Goal: Task Accomplishment & Management: Manage account settings

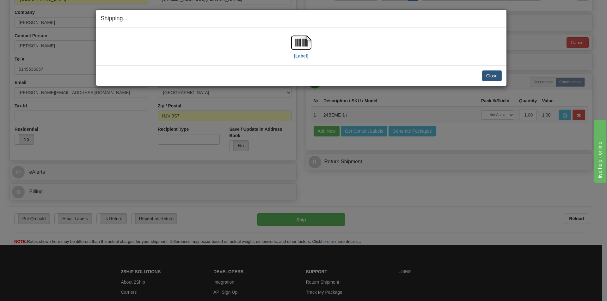
scroll to position [127, 0]
click at [495, 77] on button "Close" at bounding box center [492, 76] width 20 height 11
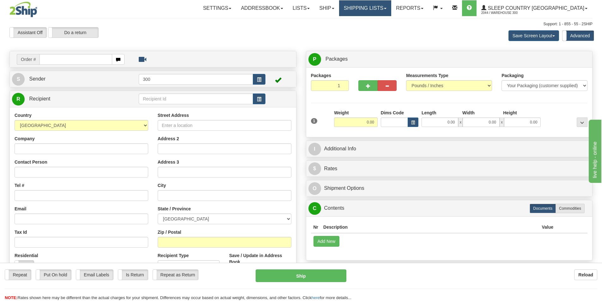
click at [392, 12] on link "Shipping lists" at bounding box center [365, 8] width 52 height 16
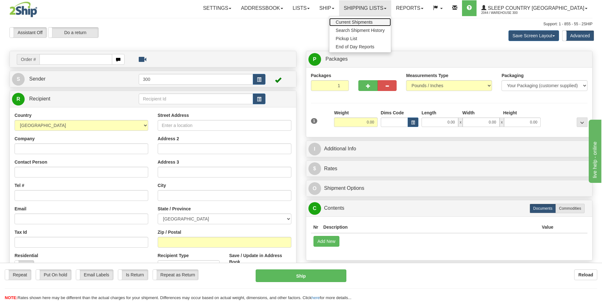
click at [373, 21] on span "Current Shipments" at bounding box center [354, 22] width 37 height 5
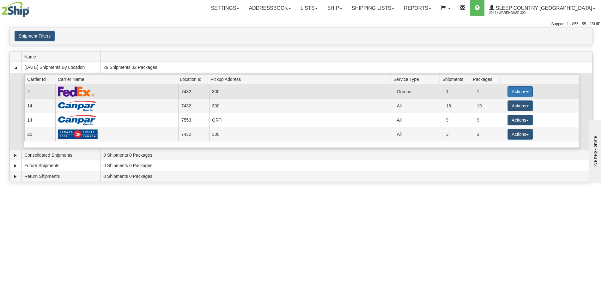
click at [521, 90] on button "Actions" at bounding box center [520, 91] width 25 height 11
click at [494, 112] on span "Close" at bounding box center [496, 111] width 15 height 4
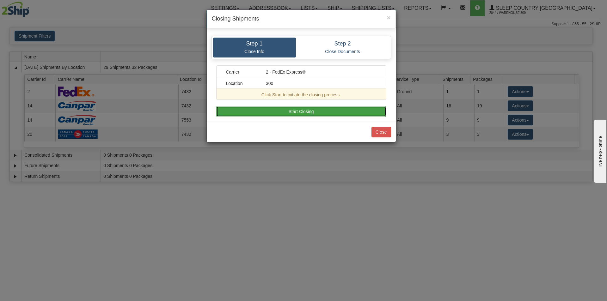
click at [261, 115] on button "Start Closing" at bounding box center [301, 111] width 170 height 11
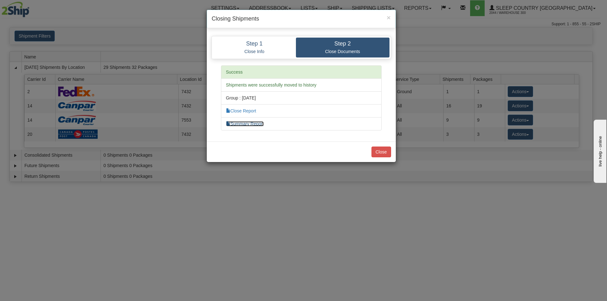
click at [248, 122] on link "Summary Report" at bounding box center [245, 123] width 38 height 5
click at [248, 112] on link "Close Report" at bounding box center [241, 110] width 30 height 5
click at [379, 151] on button "Close" at bounding box center [382, 152] width 20 height 11
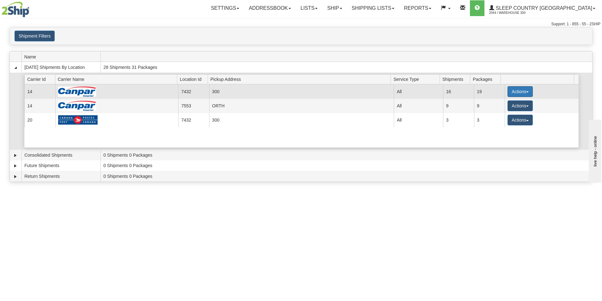
click at [518, 91] on button "Actions" at bounding box center [520, 91] width 25 height 11
click at [501, 113] on span "Close" at bounding box center [496, 111] width 15 height 4
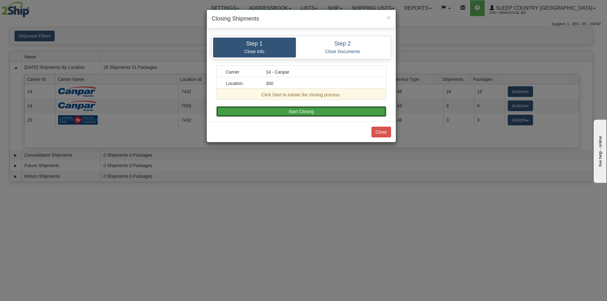
click at [336, 112] on button "Start Closing" at bounding box center [301, 111] width 170 height 11
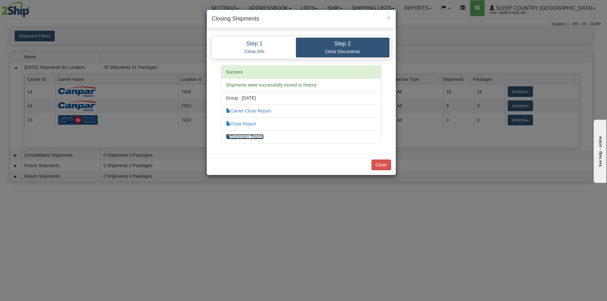
click at [258, 137] on link "Summary Report" at bounding box center [245, 136] width 38 height 5
click at [237, 123] on link "Close Report" at bounding box center [241, 123] width 30 height 5
click at [243, 112] on link "Carrier Close Report" at bounding box center [248, 110] width 45 height 5
click at [377, 163] on button "Close" at bounding box center [382, 165] width 20 height 11
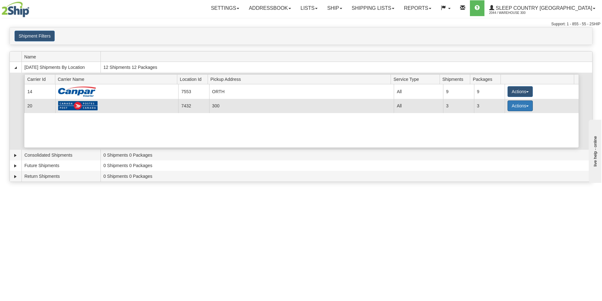
click at [519, 108] on button "Actions" at bounding box center [520, 106] width 25 height 11
click at [492, 124] on span "Close" at bounding box center [496, 126] width 15 height 4
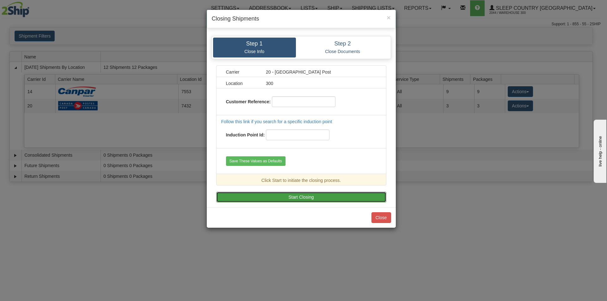
click at [293, 201] on button "Start Closing" at bounding box center [301, 197] width 170 height 11
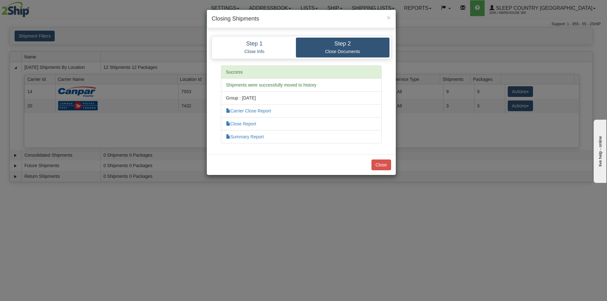
click at [249, 133] on li "Summary Report" at bounding box center [301, 136] width 161 height 13
click at [246, 137] on link "Summary Report" at bounding box center [245, 136] width 38 height 5
click at [252, 127] on li "Close Report" at bounding box center [301, 123] width 161 height 13
click at [252, 124] on link "Close Report" at bounding box center [241, 123] width 30 height 5
click at [237, 109] on link "Carrier Close Report" at bounding box center [248, 110] width 45 height 5
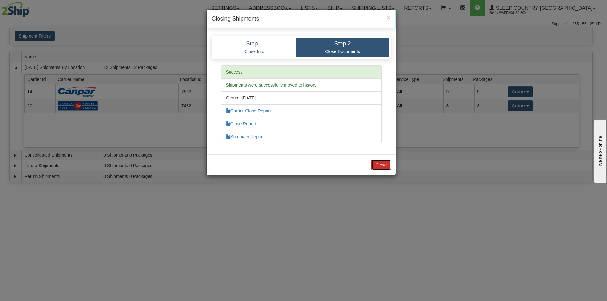
click at [377, 167] on button "Close" at bounding box center [382, 165] width 20 height 11
